Goal: Task Accomplishment & Management: Manage account settings

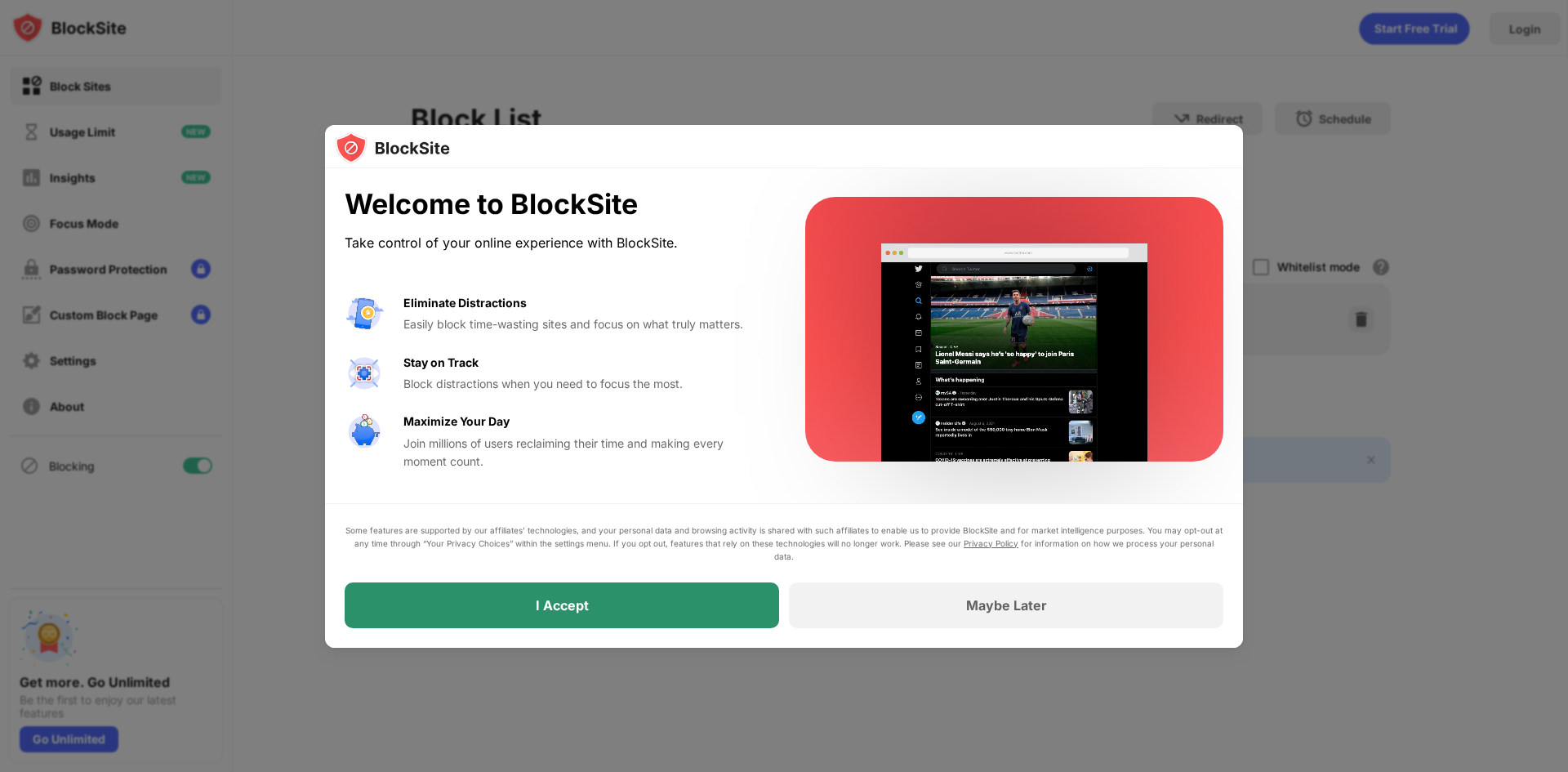
click at [567, 607] on div "I Accept" at bounding box center [562, 605] width 53 height 17
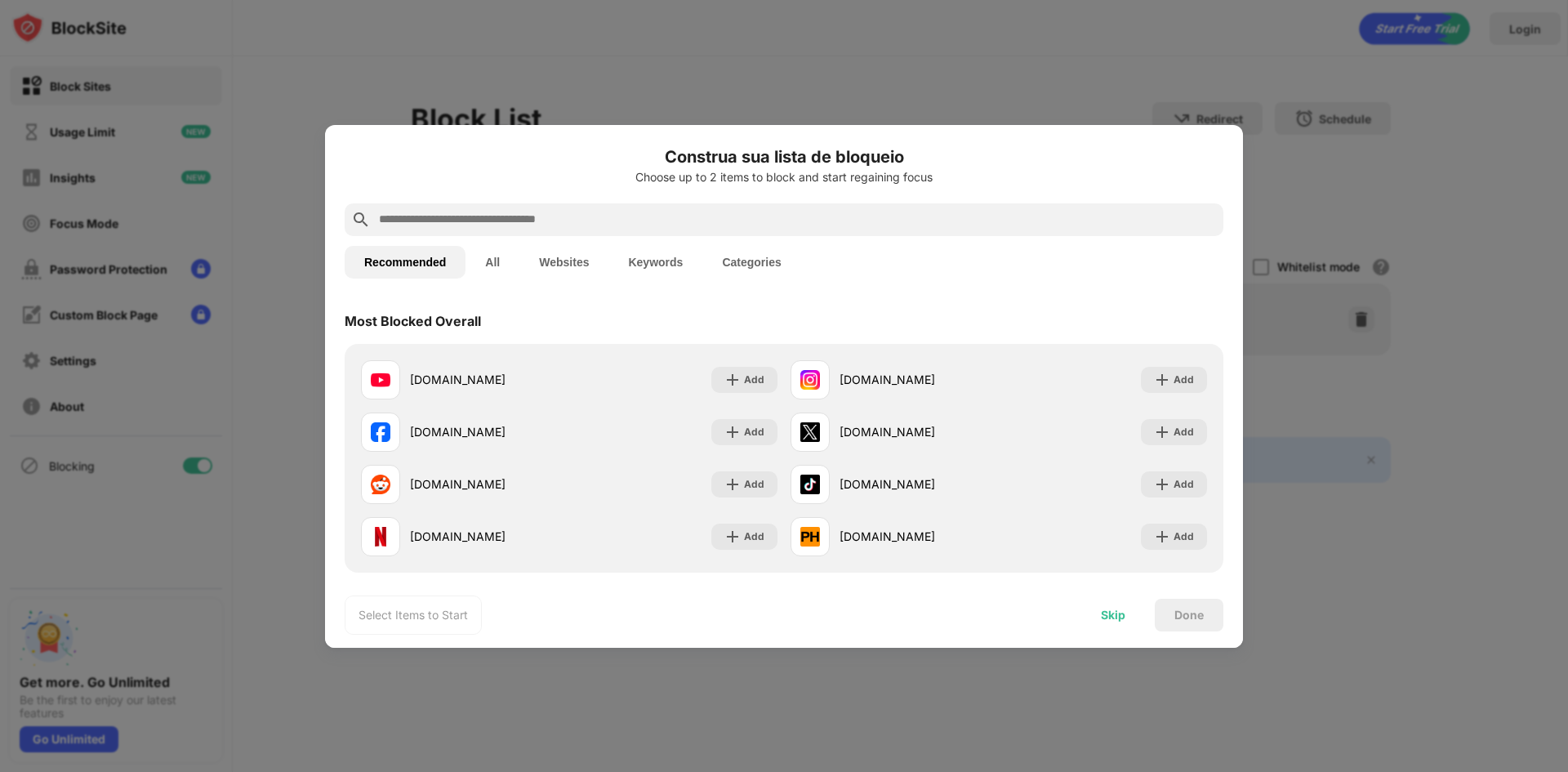
click at [1124, 611] on div "Skip" at bounding box center [1113, 615] width 25 height 13
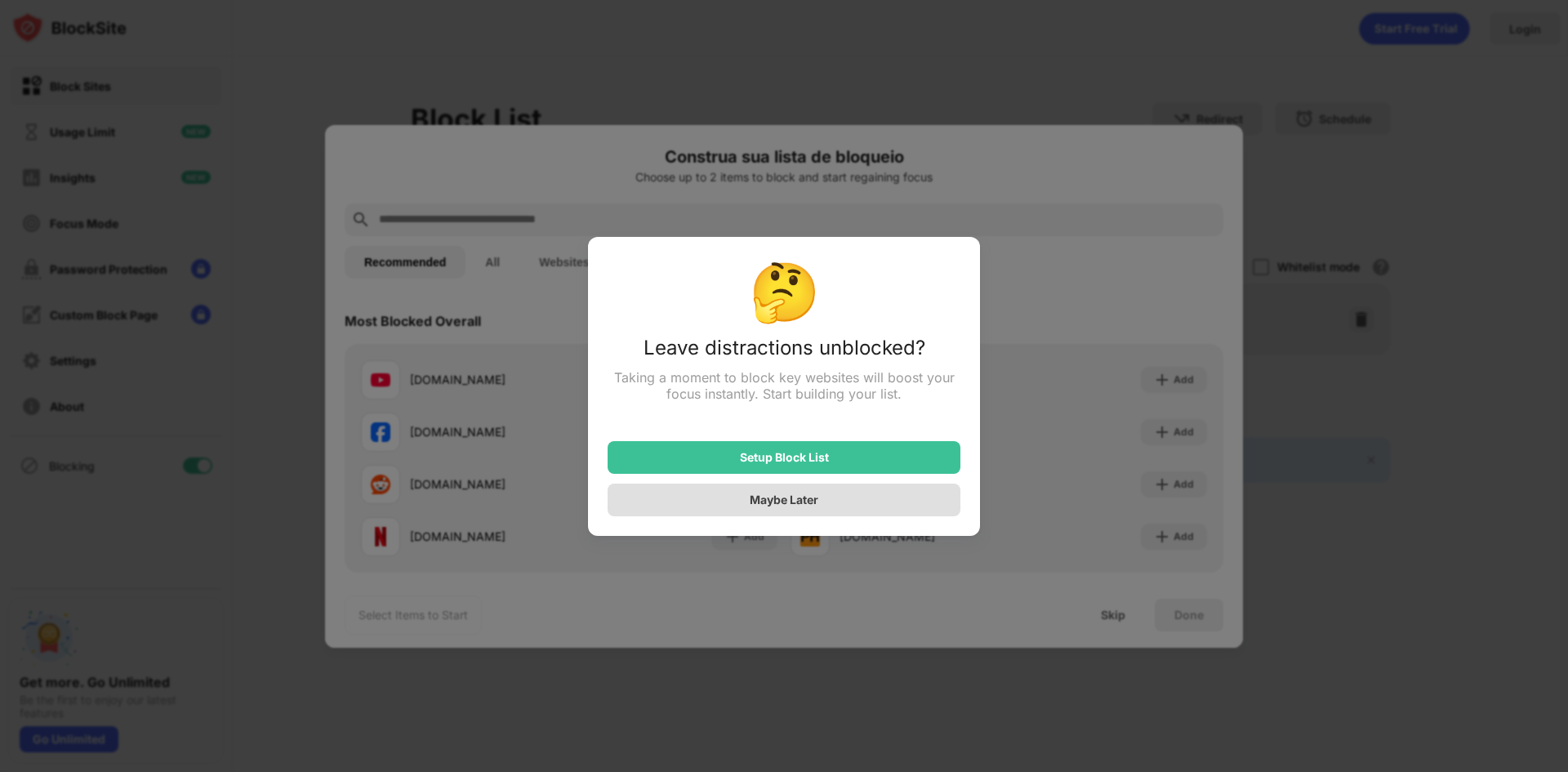
click at [792, 498] on div "Maybe Later" at bounding box center [784, 500] width 69 height 14
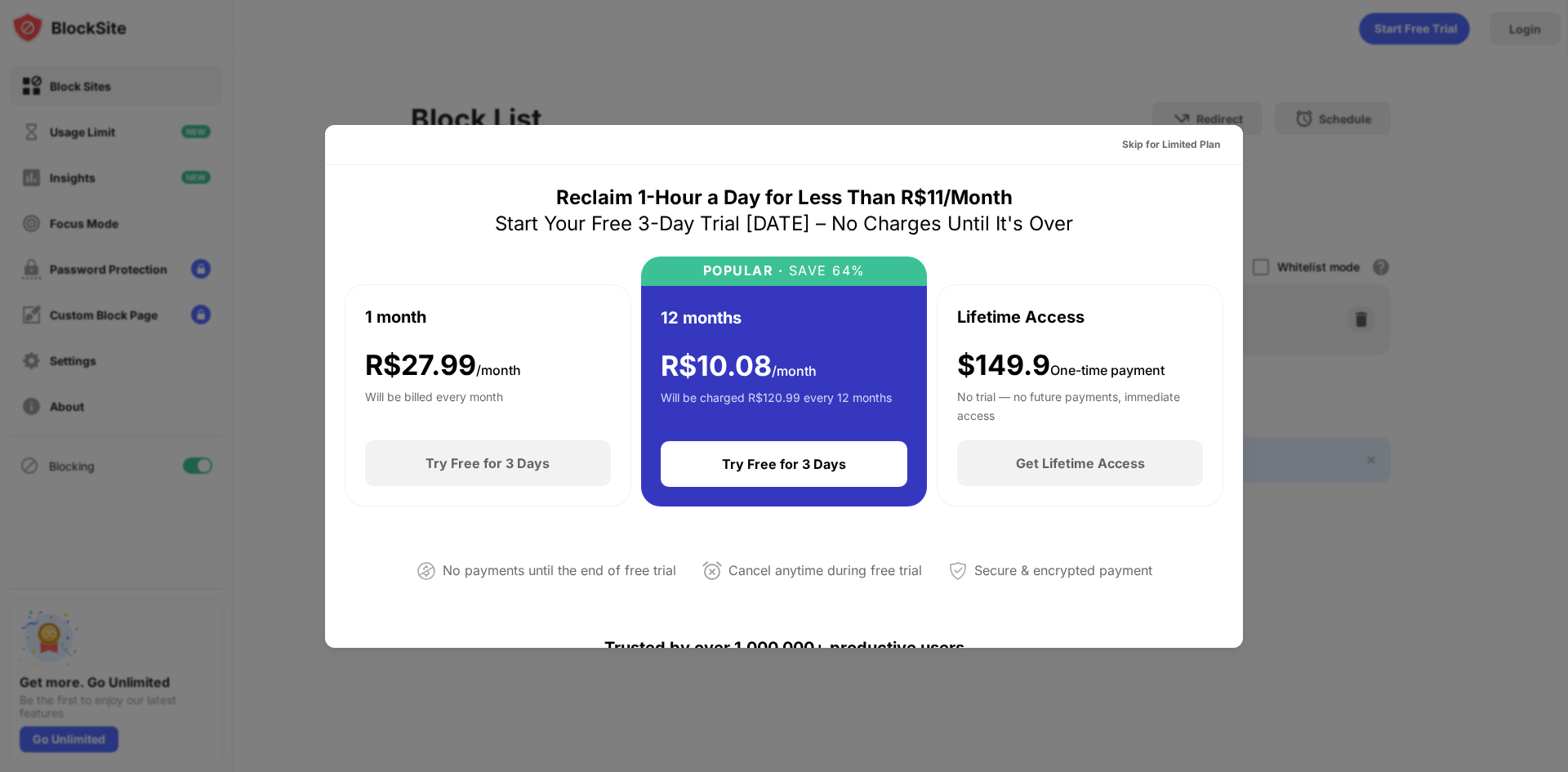
click at [798, 684] on div at bounding box center [784, 386] width 1568 height 772
click at [1517, 233] on div at bounding box center [784, 386] width 1568 height 772
click at [254, 40] on div at bounding box center [784, 386] width 1568 height 772
click at [1179, 148] on div "Skip for Limited Plan" at bounding box center [1172, 144] width 98 height 17
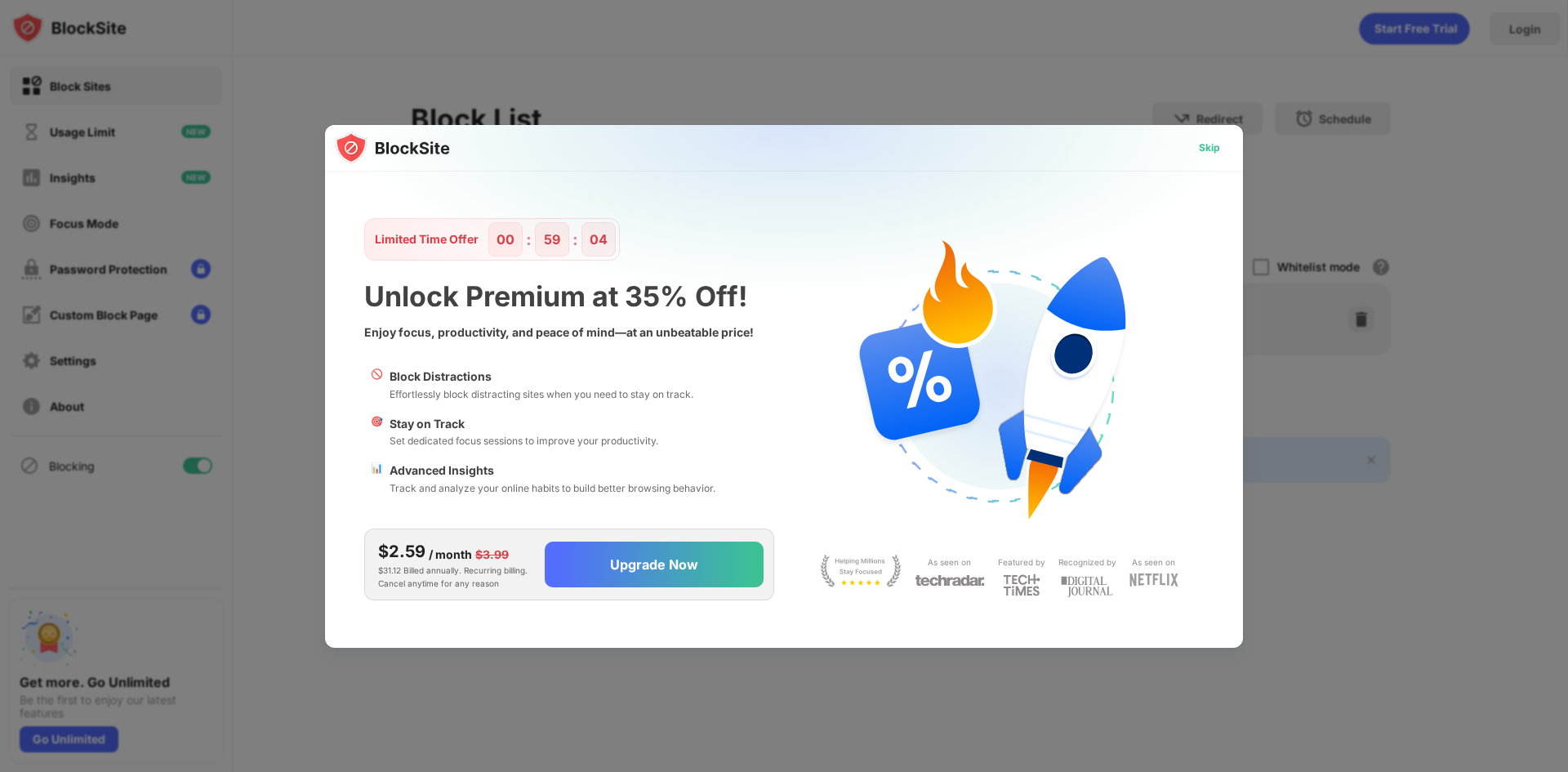
click at [1220, 148] on div "Skip" at bounding box center [1210, 148] width 47 height 26
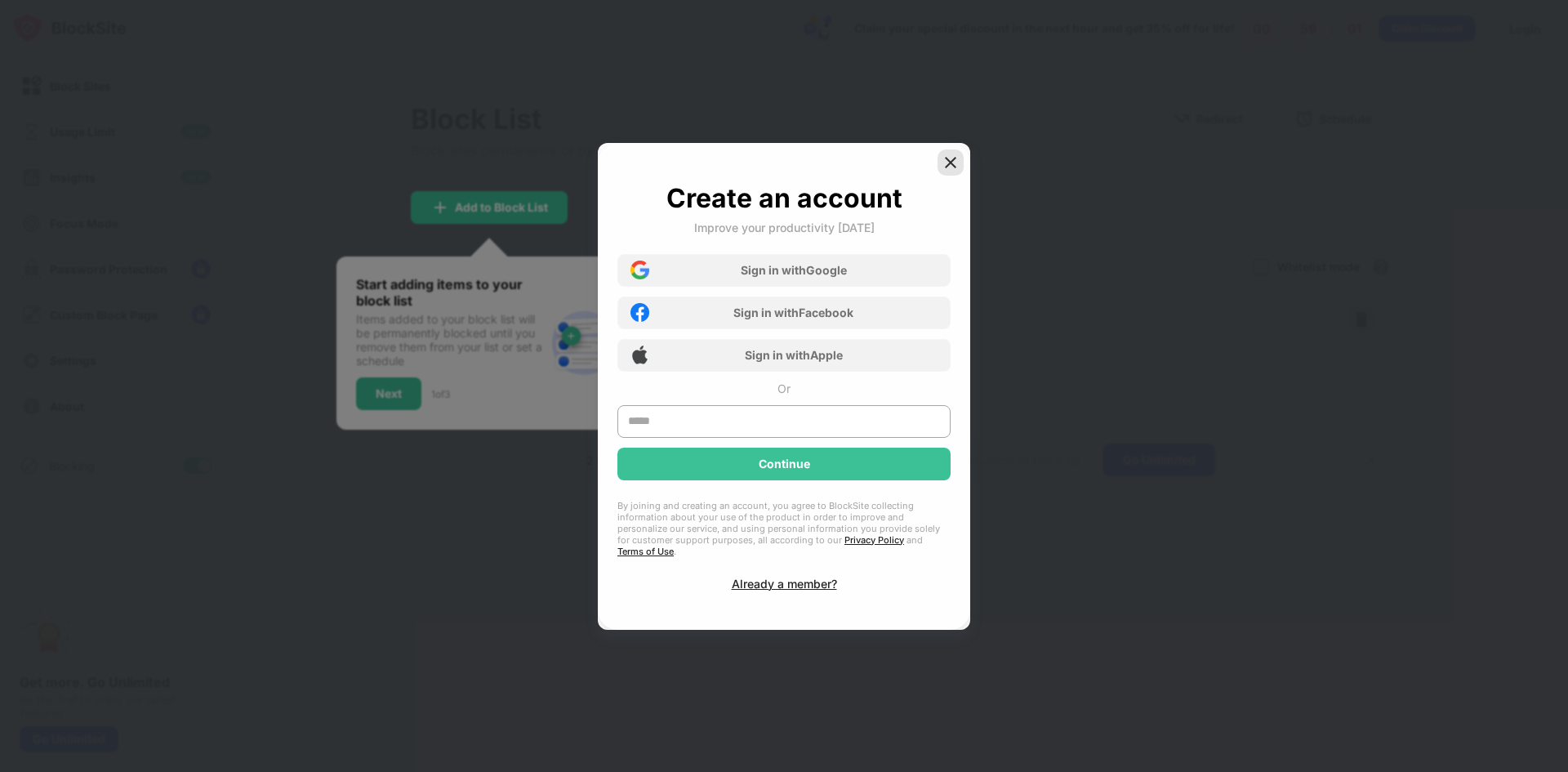
click at [950, 170] on img at bounding box center [950, 162] width 17 height 17
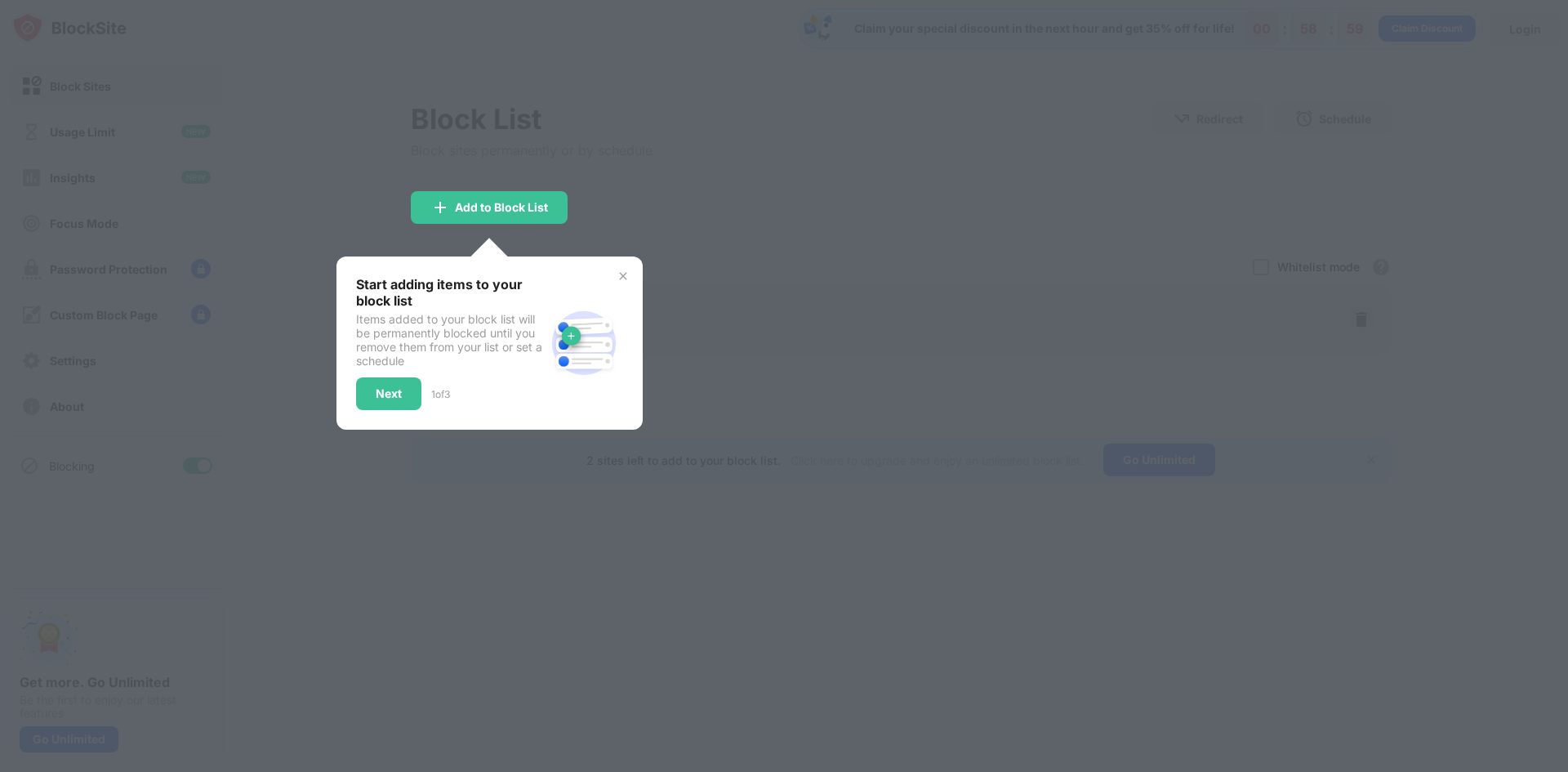
click at [997, 184] on div at bounding box center [784, 386] width 1568 height 772
click at [387, 394] on div "Next" at bounding box center [389, 393] width 26 height 13
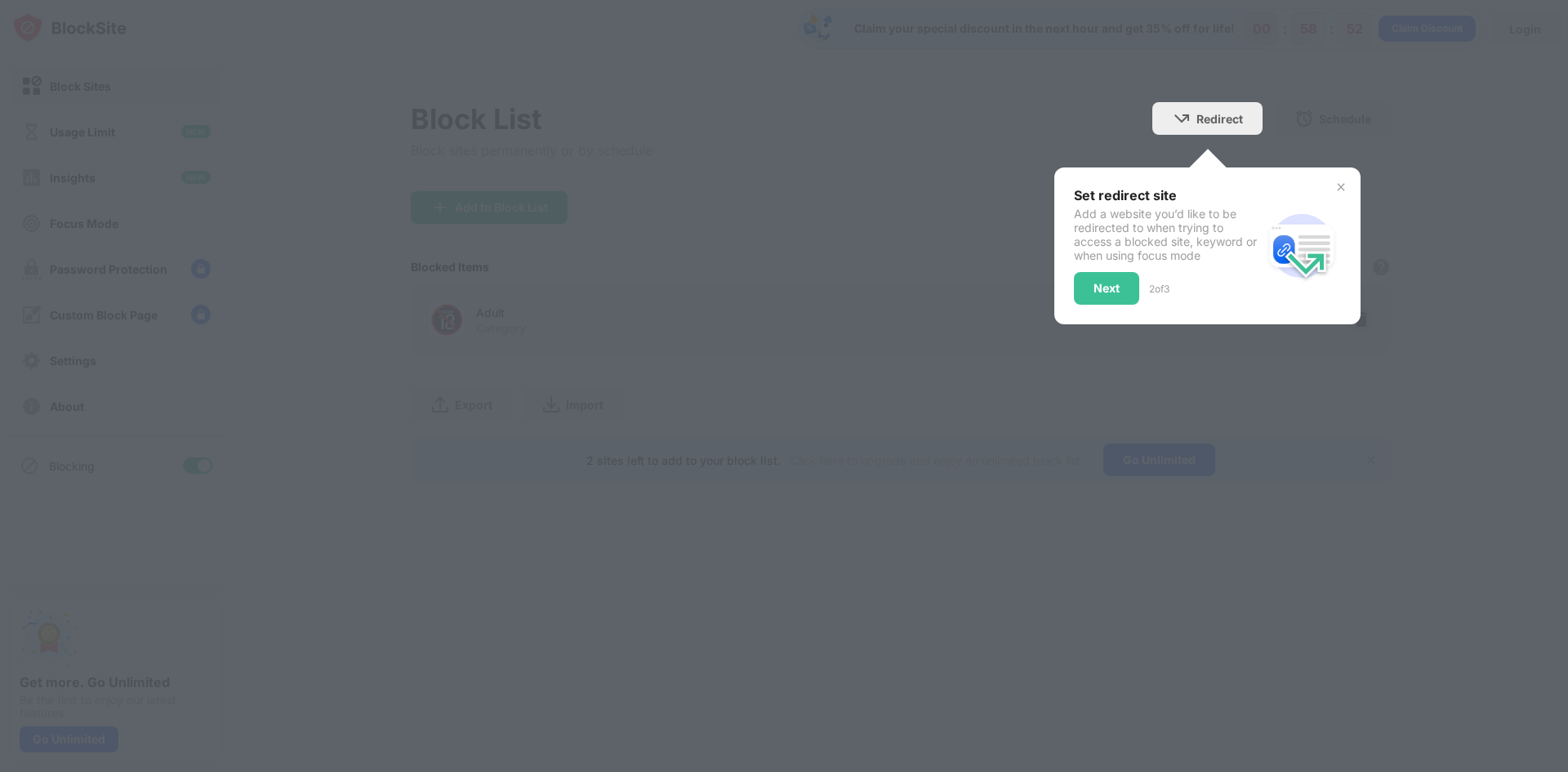
click at [1345, 188] on img at bounding box center [1340, 187] width 13 height 13
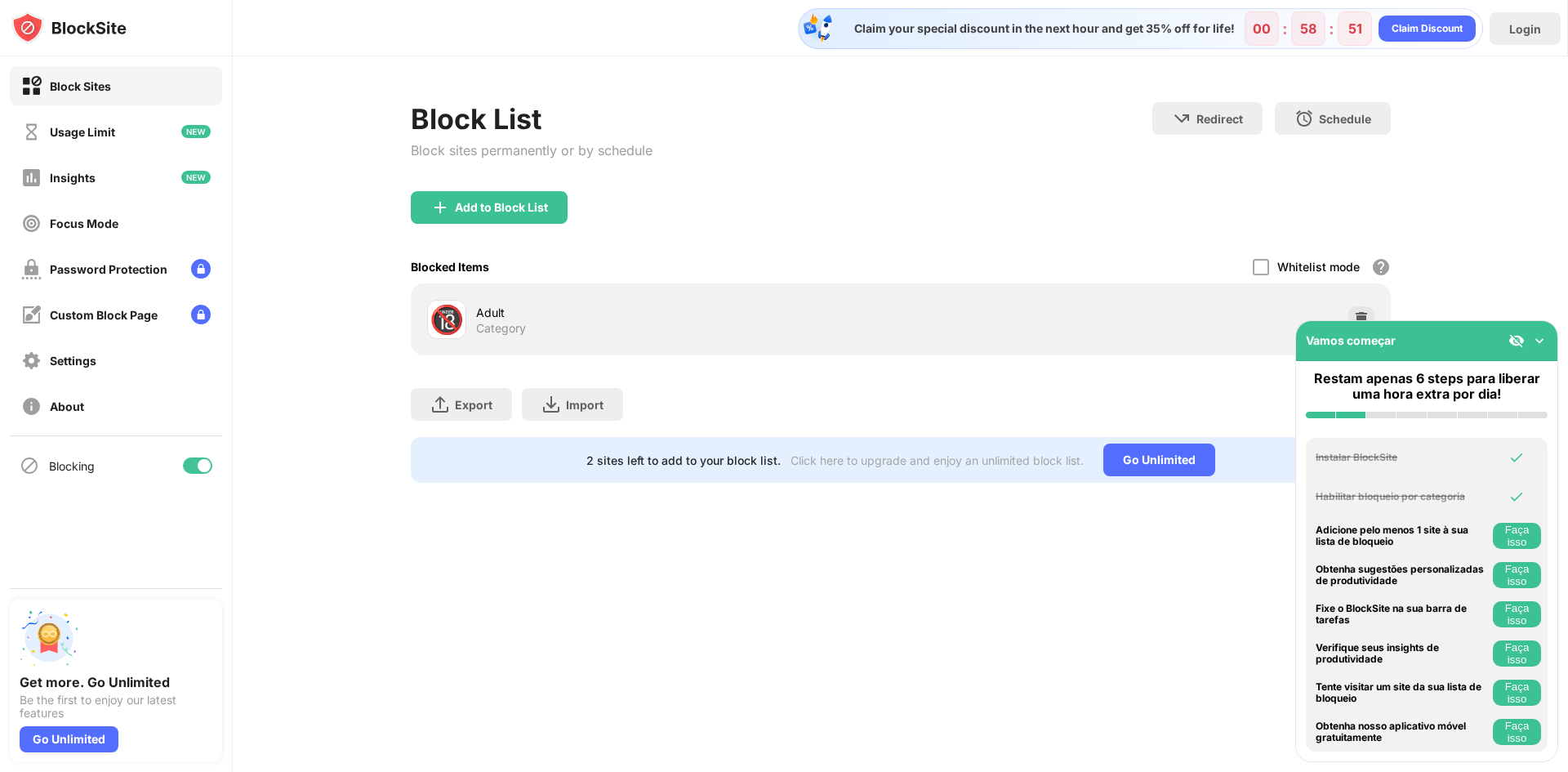
click at [587, 598] on div "Claim your special discount in the next hour and get 35% off for life! 00 : 58 …" at bounding box center [900, 386] width 1335 height 772
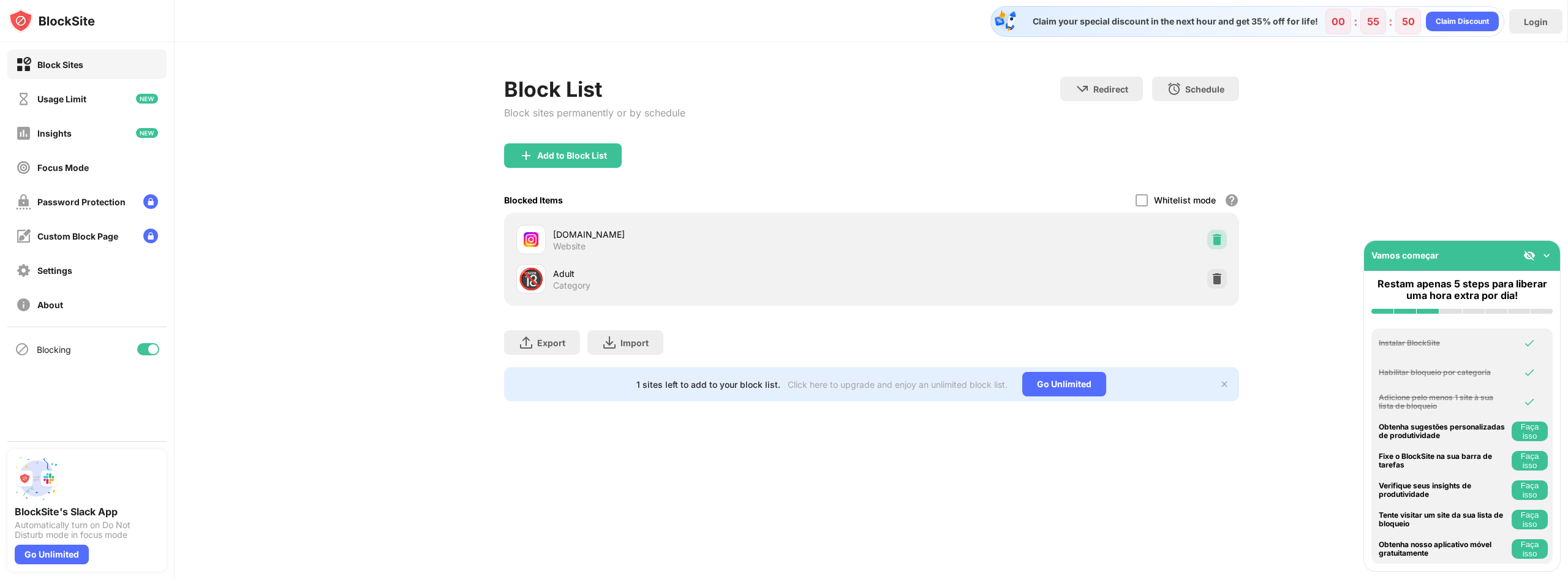
click at [1218, 240] on img at bounding box center [1216, 239] width 13 height 13
